Goal: Task Accomplishment & Management: Manage account settings

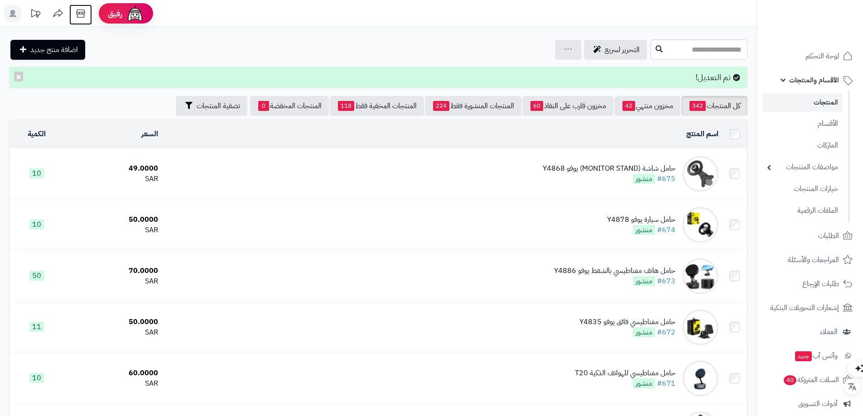
click at [77, 14] on icon at bounding box center [81, 14] width 18 height 18
click at [85, 13] on icon at bounding box center [80, 14] width 9 height 8
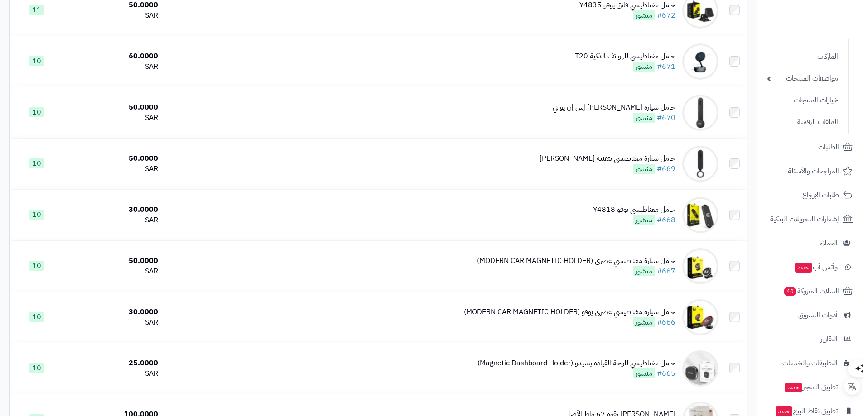
scroll to position [130, 0]
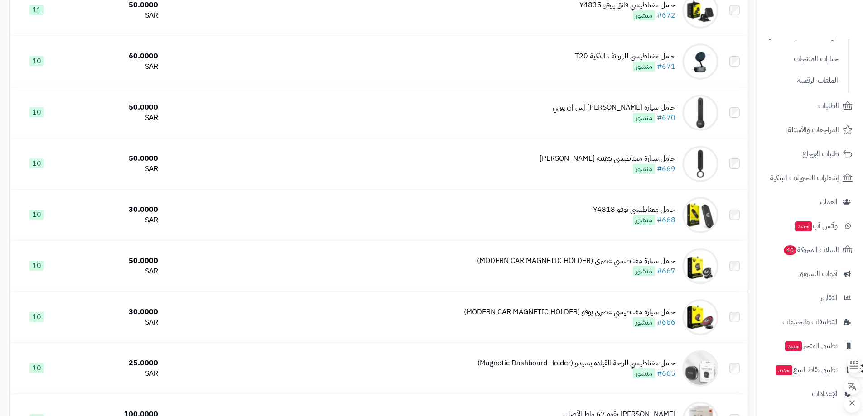
click at [821, 372] on div "En" at bounding box center [835, 369] width 57 height 50
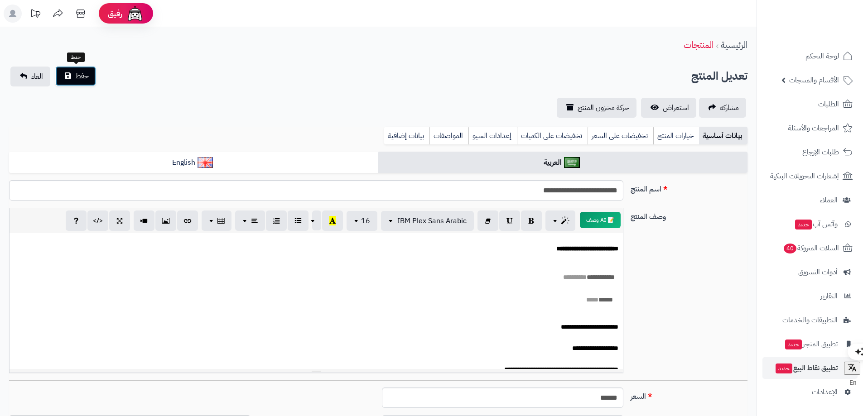
click at [64, 72] on button "حفظ" at bounding box center [75, 76] width 41 height 20
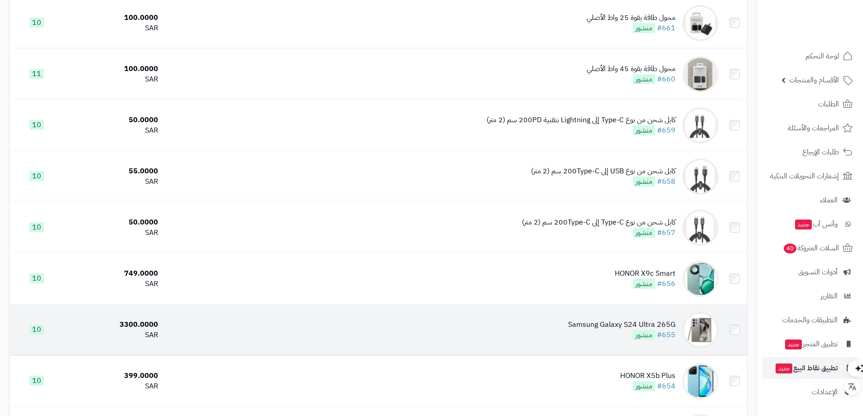
scroll to position [849, 0]
